Goal: Use online tool/utility: Utilize a website feature to perform a specific function

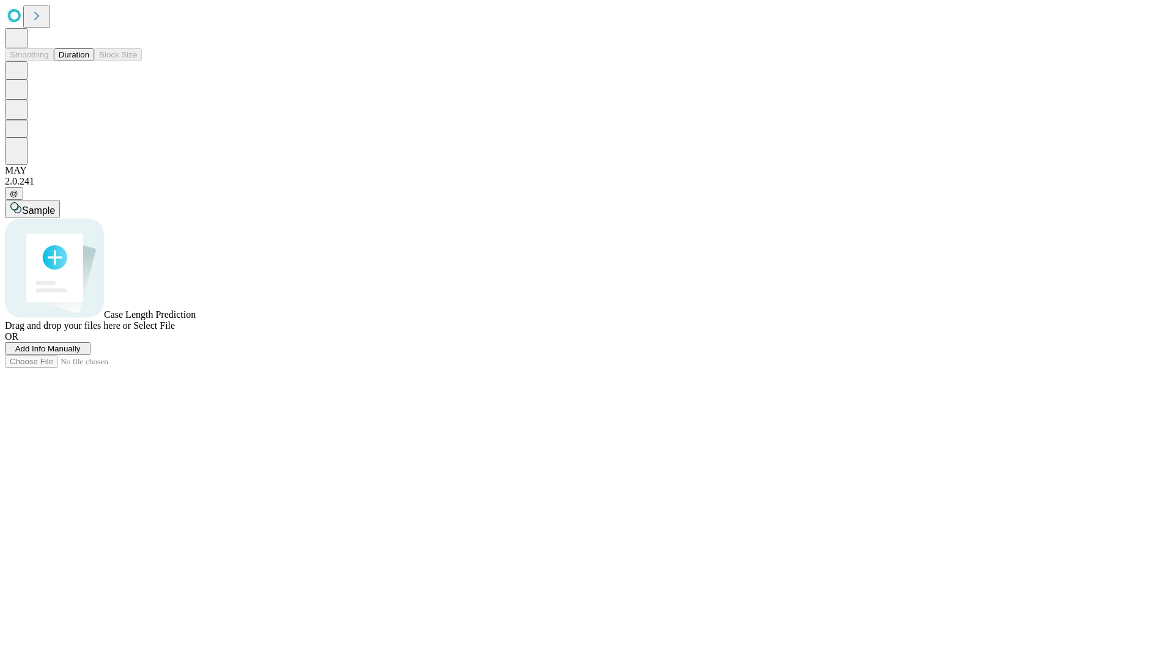
click at [89, 61] on button "Duration" at bounding box center [74, 54] width 40 height 13
click at [81, 353] on span "Add Info Manually" at bounding box center [47, 348] width 65 height 9
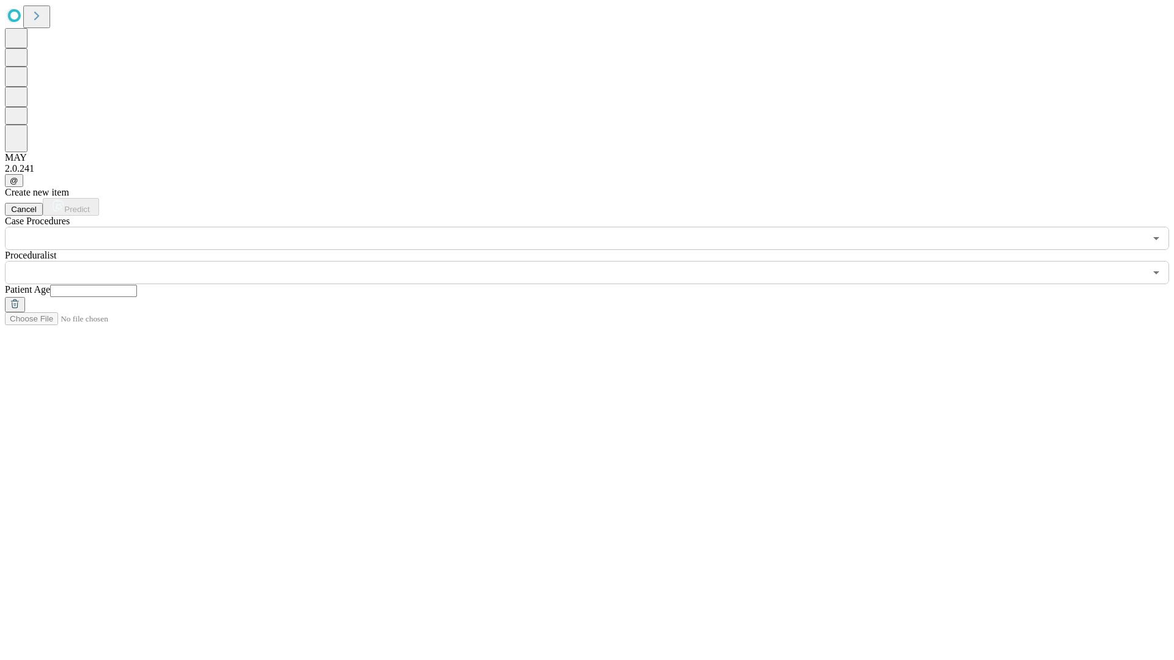
click at [137, 285] on input "text" at bounding box center [93, 291] width 87 height 12
type input "*"
click at [596, 261] on input "text" at bounding box center [575, 272] width 1141 height 23
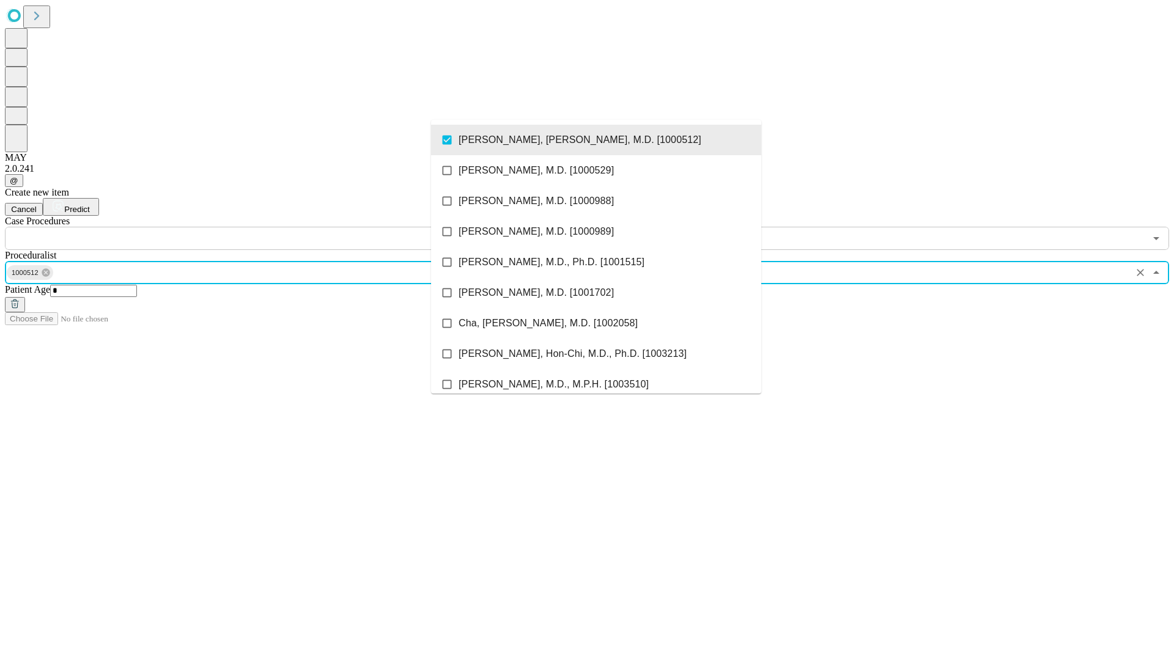
click at [257, 227] on input "text" at bounding box center [575, 238] width 1141 height 23
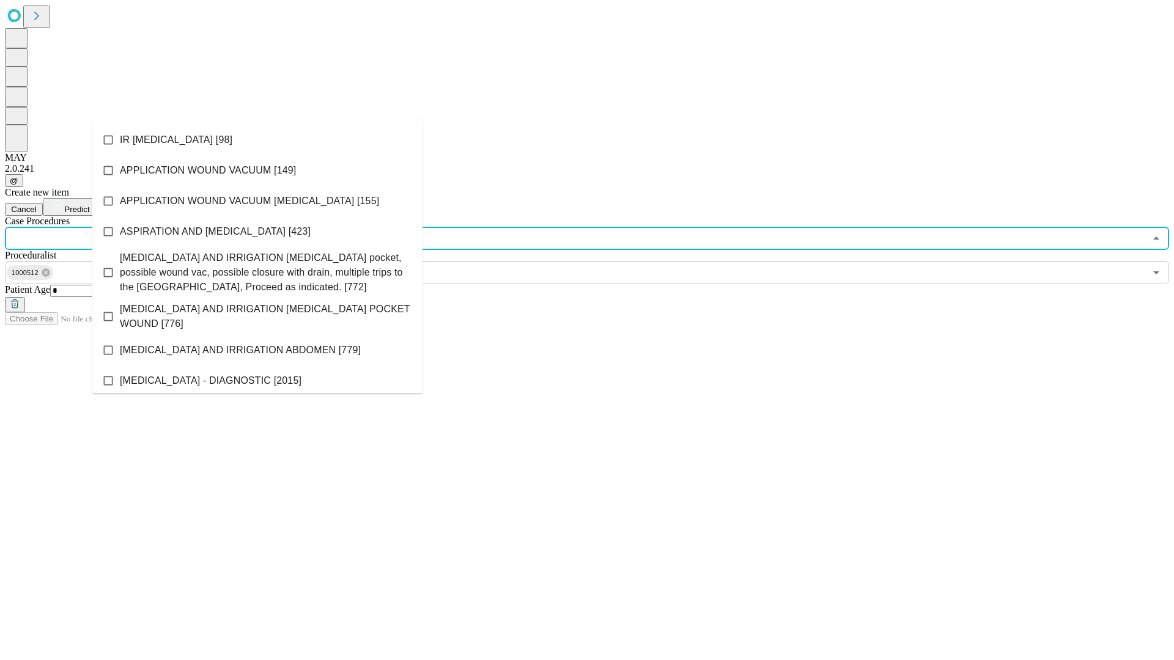
click at [257, 140] on li "IR [MEDICAL_DATA] [98]" at bounding box center [257, 140] width 330 height 31
click at [89, 205] on span "Predict" at bounding box center [76, 209] width 25 height 9
